Goal: Task Accomplishment & Management: Complete application form

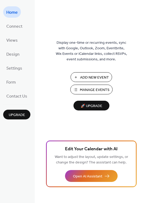
click at [101, 88] on span "Manage Events" at bounding box center [95, 90] width 30 height 6
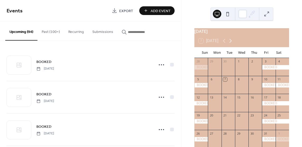
click at [230, 42] on icon at bounding box center [231, 41] width 2 height 4
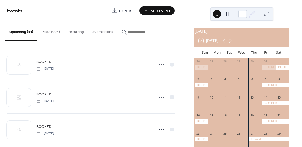
click at [230, 42] on icon at bounding box center [231, 41] width 2 height 4
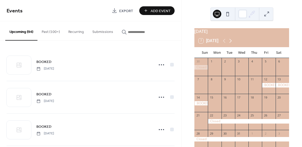
click at [230, 42] on icon at bounding box center [231, 41] width 2 height 4
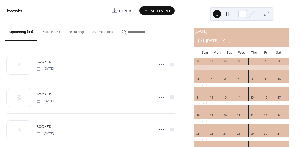
click at [222, 44] on icon at bounding box center [224, 41] width 6 height 6
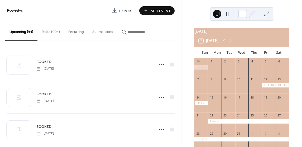
click at [149, 10] on button "Add Event" at bounding box center [156, 10] width 35 height 9
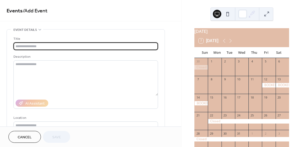
click at [97, 46] on input "text" at bounding box center [85, 46] width 145 height 8
type input "*"
type input "******"
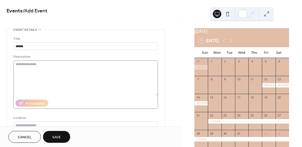
scroll to position [79, 0]
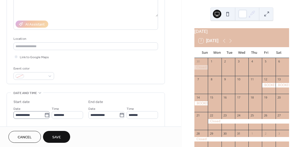
click at [44, 116] on icon at bounding box center [46, 115] width 5 height 5
click at [44, 116] on input "**********" at bounding box center [28, 115] width 31 height 8
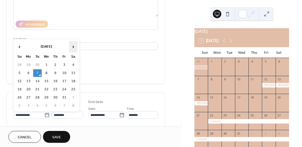
click at [75, 49] on span "›" at bounding box center [73, 46] width 8 height 11
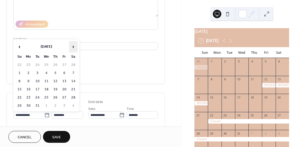
click at [75, 49] on span "›" at bounding box center [73, 46] width 8 height 11
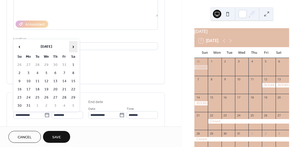
click at [75, 49] on span "›" at bounding box center [73, 46] width 8 height 11
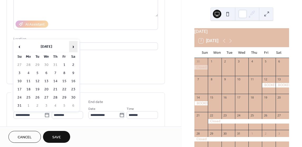
click at [75, 49] on span "›" at bounding box center [73, 46] width 8 height 11
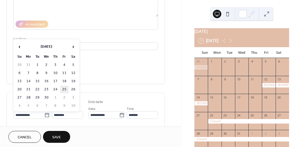
click at [65, 89] on td "25" at bounding box center [64, 90] width 8 height 8
type input "**********"
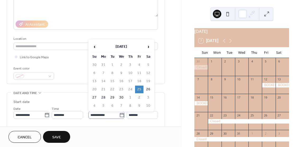
click at [121, 115] on icon at bounding box center [121, 115] width 5 height 5
click at [119, 115] on input "**********" at bounding box center [103, 115] width 31 height 8
click at [148, 88] on td "26" at bounding box center [148, 90] width 8 height 8
type input "**********"
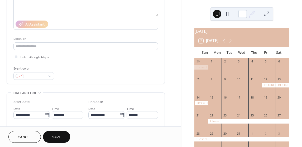
click at [61, 138] on button "Save" at bounding box center [56, 137] width 27 height 12
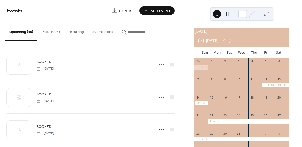
click at [230, 42] on icon at bounding box center [231, 41] width 6 height 6
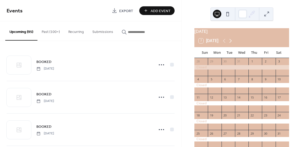
click at [230, 42] on icon at bounding box center [231, 41] width 6 height 6
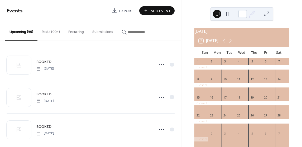
click at [230, 42] on icon at bounding box center [231, 41] width 6 height 6
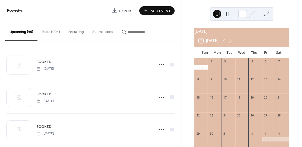
click at [230, 42] on icon at bounding box center [231, 41] width 6 height 6
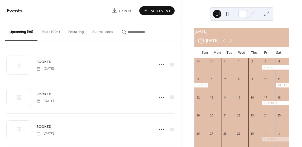
click at [230, 42] on icon at bounding box center [231, 41] width 6 height 6
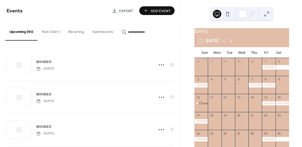
drag, startPoint x: 230, startPoint y: 42, endPoint x: 232, endPoint y: 45, distance: 3.2
click at [232, 44] on icon at bounding box center [231, 41] width 6 height 6
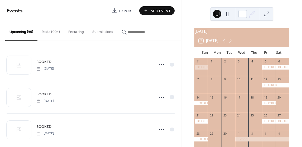
click at [232, 44] on icon at bounding box center [231, 41] width 6 height 6
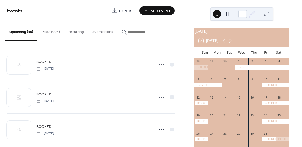
click at [232, 44] on icon at bounding box center [231, 41] width 6 height 6
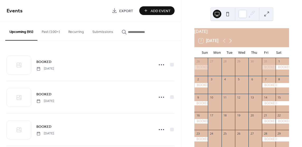
click at [232, 44] on icon at bounding box center [231, 41] width 6 height 6
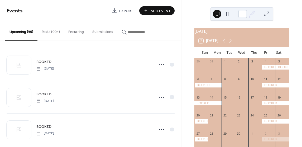
click at [232, 44] on icon at bounding box center [231, 41] width 6 height 6
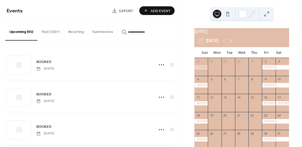
click at [232, 44] on icon at bounding box center [231, 41] width 6 height 6
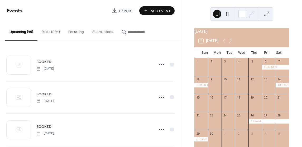
click at [232, 44] on icon at bounding box center [231, 41] width 6 height 6
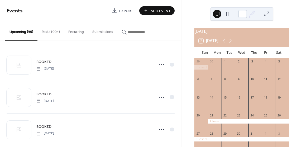
click at [232, 44] on icon at bounding box center [231, 41] width 6 height 6
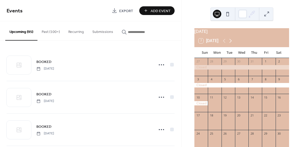
click at [232, 44] on icon at bounding box center [231, 41] width 6 height 6
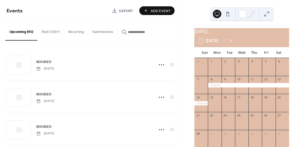
click at [232, 44] on icon at bounding box center [231, 41] width 6 height 6
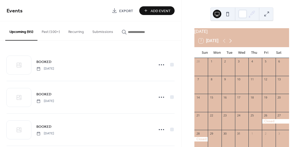
click at [232, 44] on icon at bounding box center [231, 41] width 6 height 6
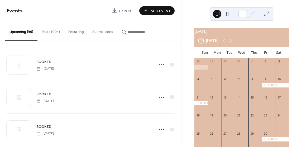
click at [232, 44] on icon at bounding box center [231, 41] width 6 height 6
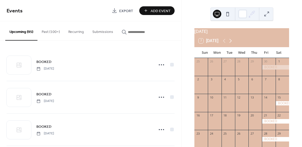
click at [232, 44] on icon at bounding box center [231, 41] width 6 height 6
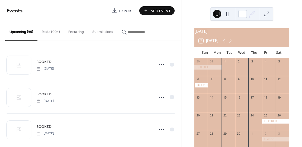
click at [230, 44] on icon at bounding box center [231, 41] width 6 height 6
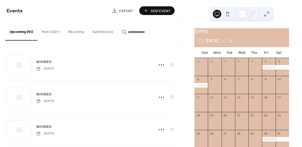
click at [233, 43] on icon at bounding box center [231, 41] width 6 height 6
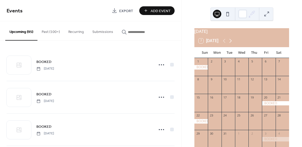
click at [229, 44] on icon at bounding box center [231, 41] width 6 height 6
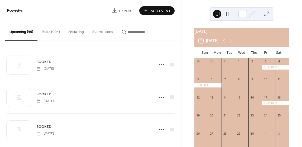
click at [204, 106] on div at bounding box center [201, 105] width 13 height 9
click at [233, 44] on icon at bounding box center [231, 41] width 6 height 6
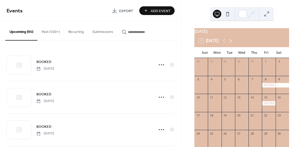
click at [233, 44] on icon at bounding box center [231, 41] width 6 height 6
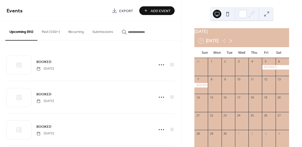
click at [233, 44] on icon at bounding box center [231, 41] width 6 height 6
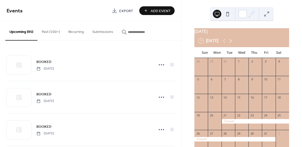
click at [233, 44] on icon at bounding box center [231, 41] width 6 height 6
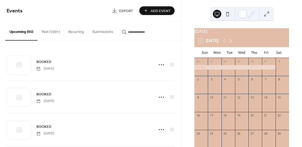
click at [233, 44] on icon at bounding box center [231, 41] width 6 height 6
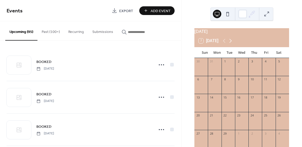
click at [233, 44] on icon at bounding box center [231, 41] width 6 height 6
click at [225, 42] on icon at bounding box center [224, 41] width 6 height 6
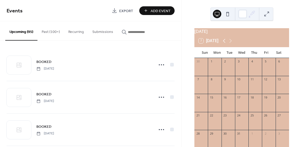
click at [225, 42] on icon at bounding box center [224, 41] width 6 height 6
